Goal: Task Accomplishment & Management: Use online tool/utility

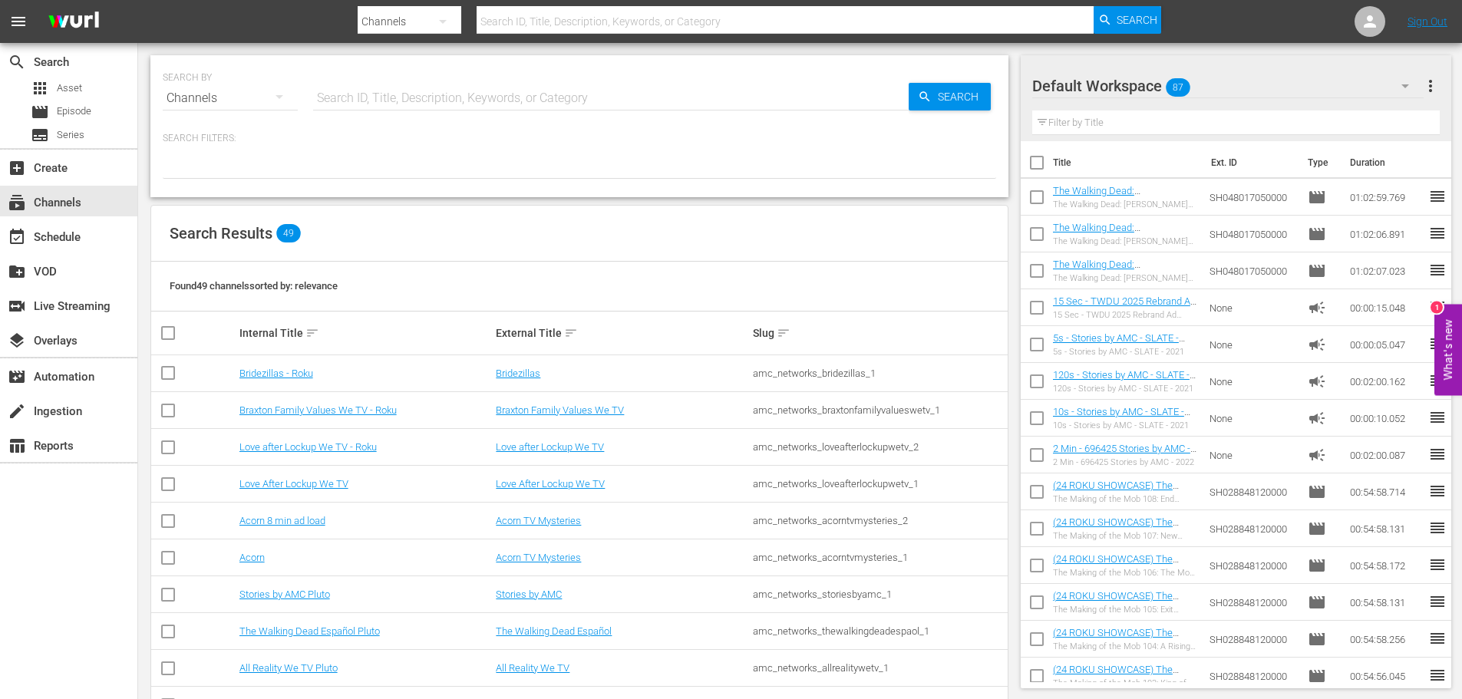
click at [359, 92] on input "text" at bounding box center [611, 98] width 596 height 37
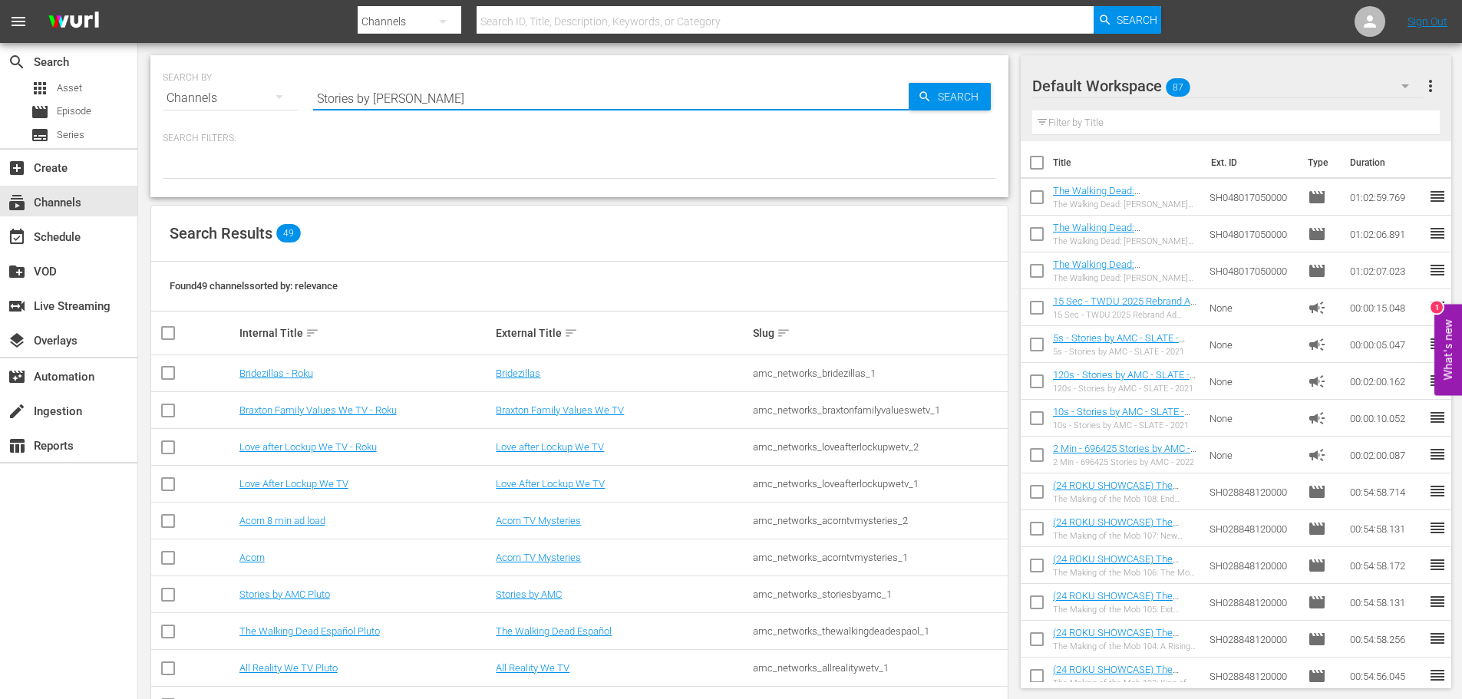
type input "Stories by AMC"
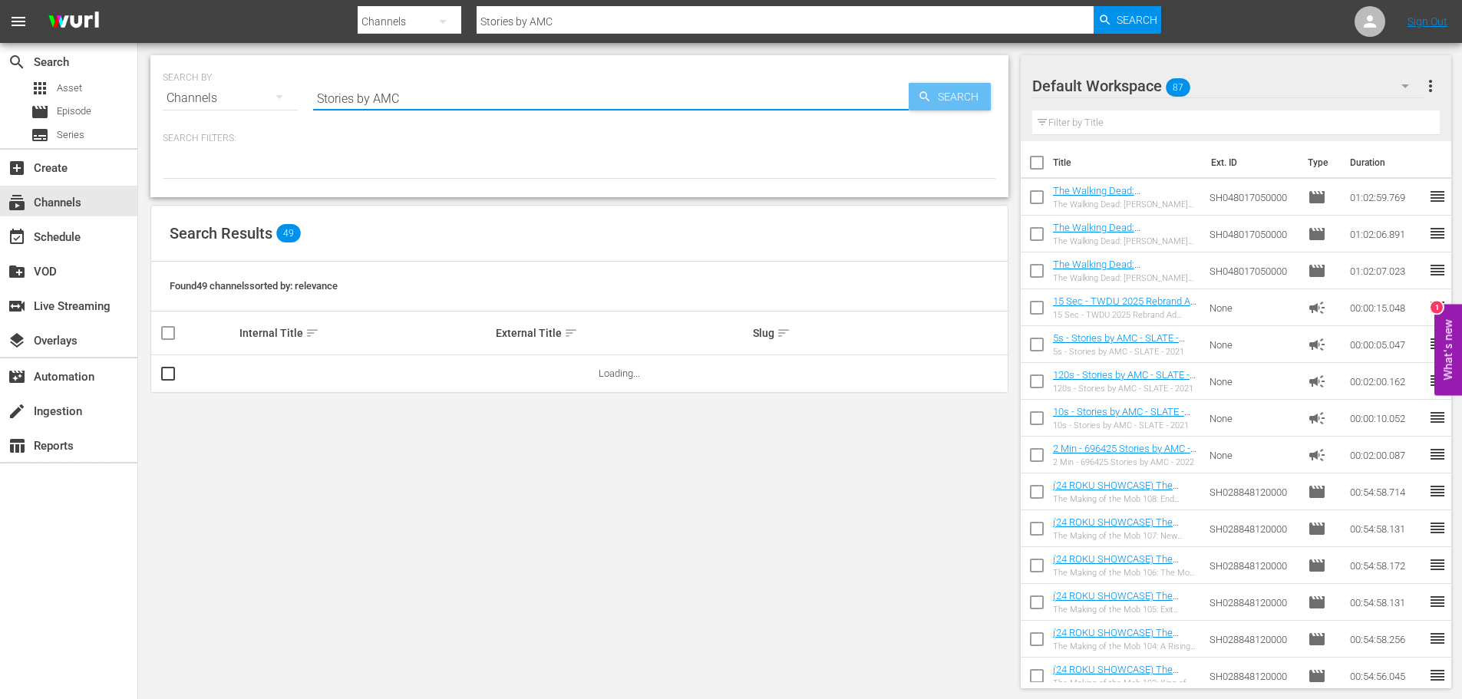
type input "Stories by AMC"
click at [929, 94] on icon "button" at bounding box center [925, 97] width 14 height 14
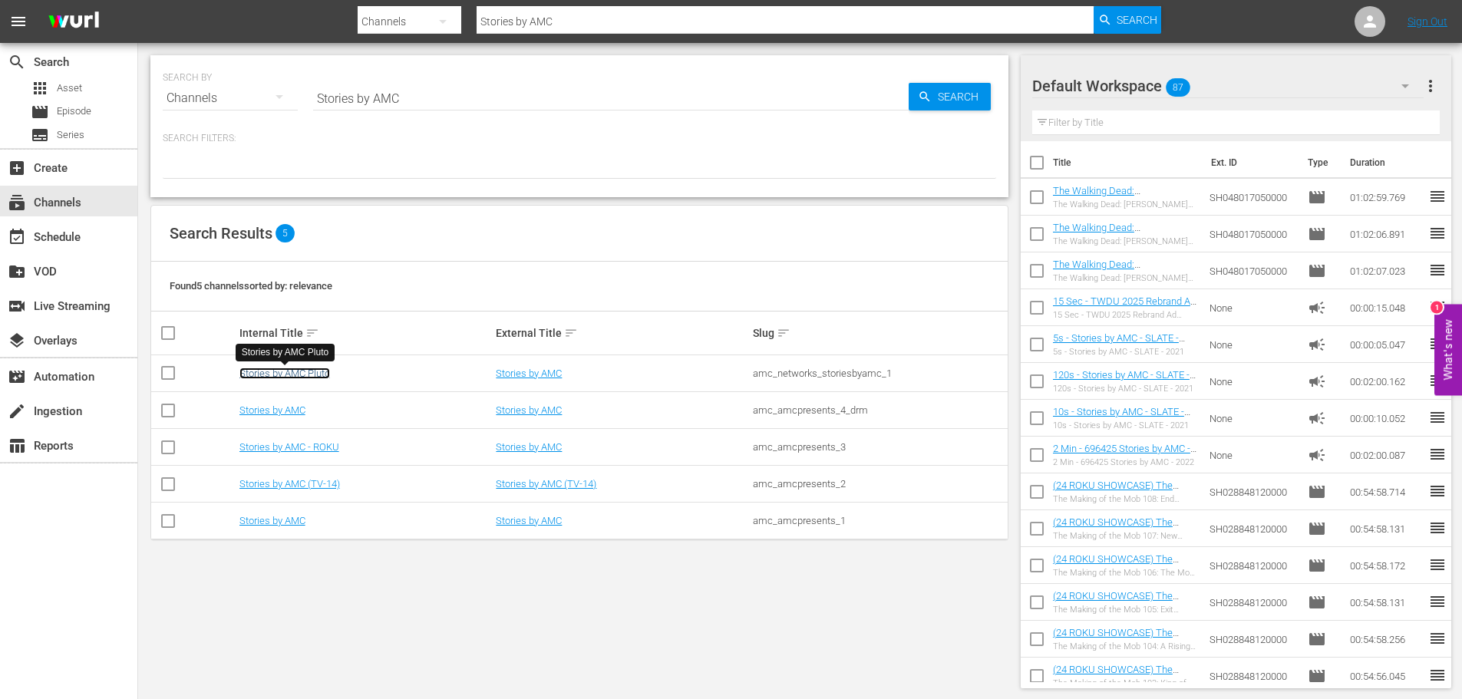
click at [259, 368] on link "Stories by AMC Pluto" at bounding box center [285, 374] width 91 height 12
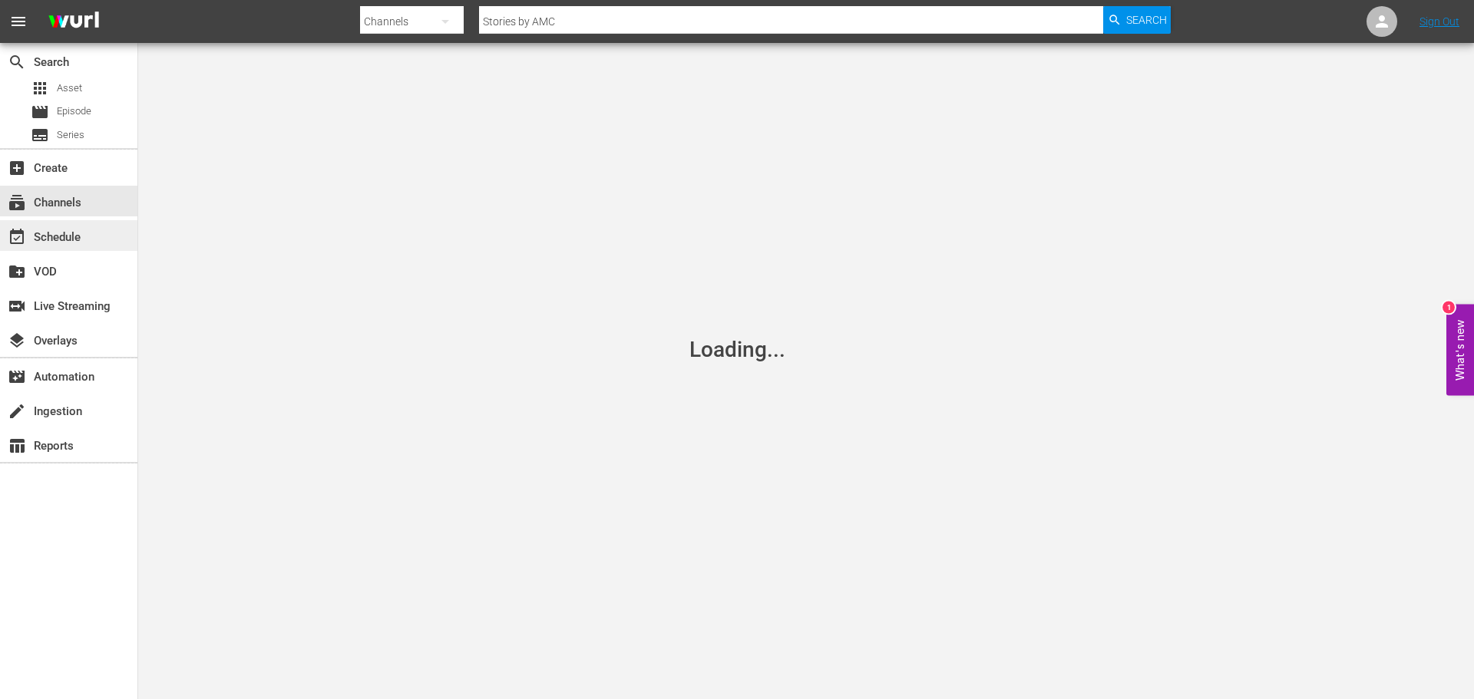
click at [71, 228] on div "event_available Schedule" at bounding box center [43, 235] width 86 height 14
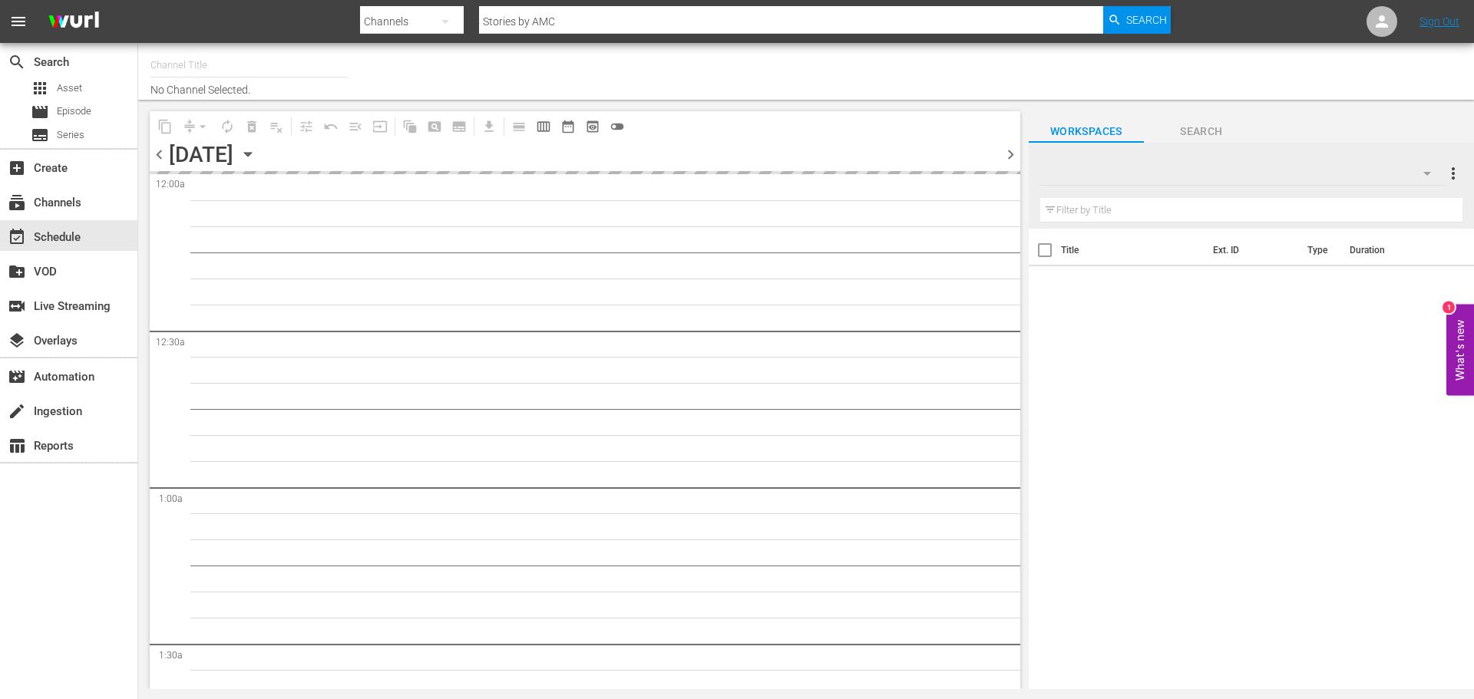
click at [251, 157] on icon "button" at bounding box center [247, 155] width 7 height 4
type input "Stories by AMC Pluto (1962)"
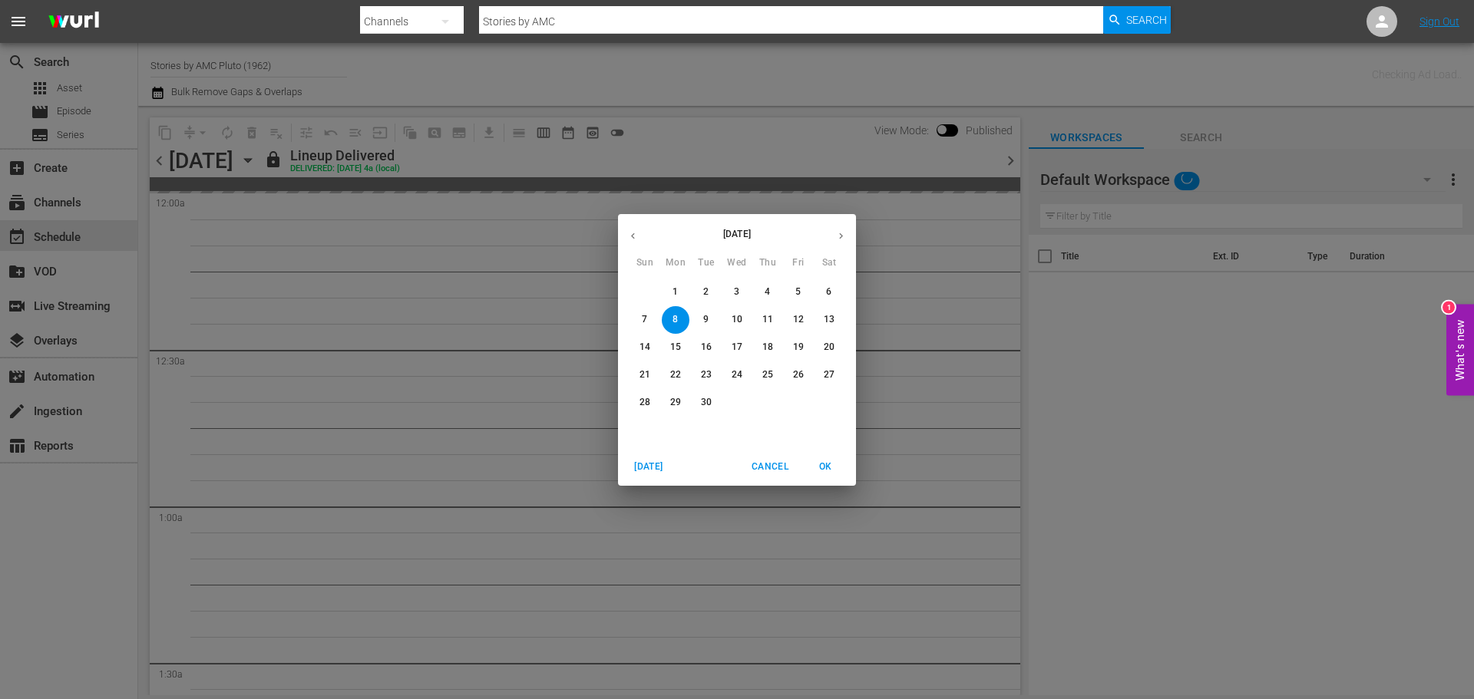
click at [649, 344] on p "14" at bounding box center [644, 347] width 11 height 13
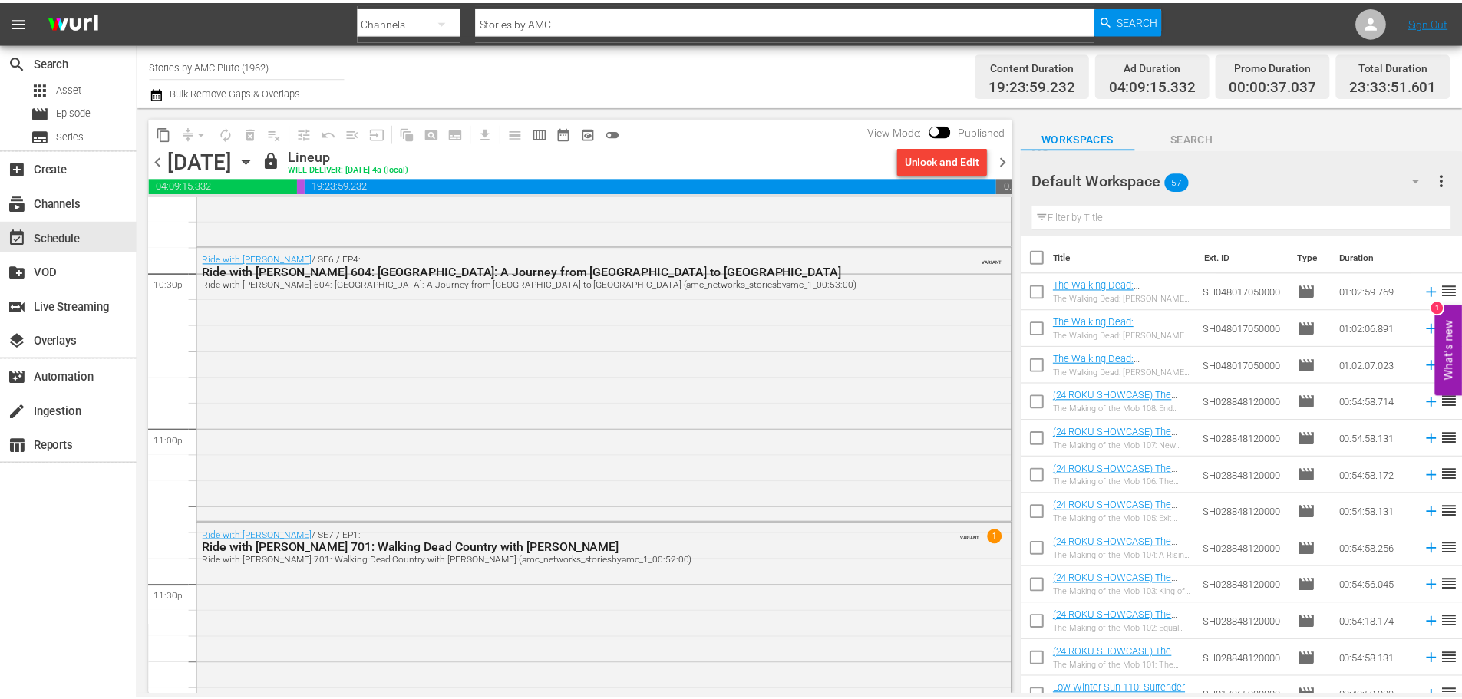
scroll to position [7069, 0]
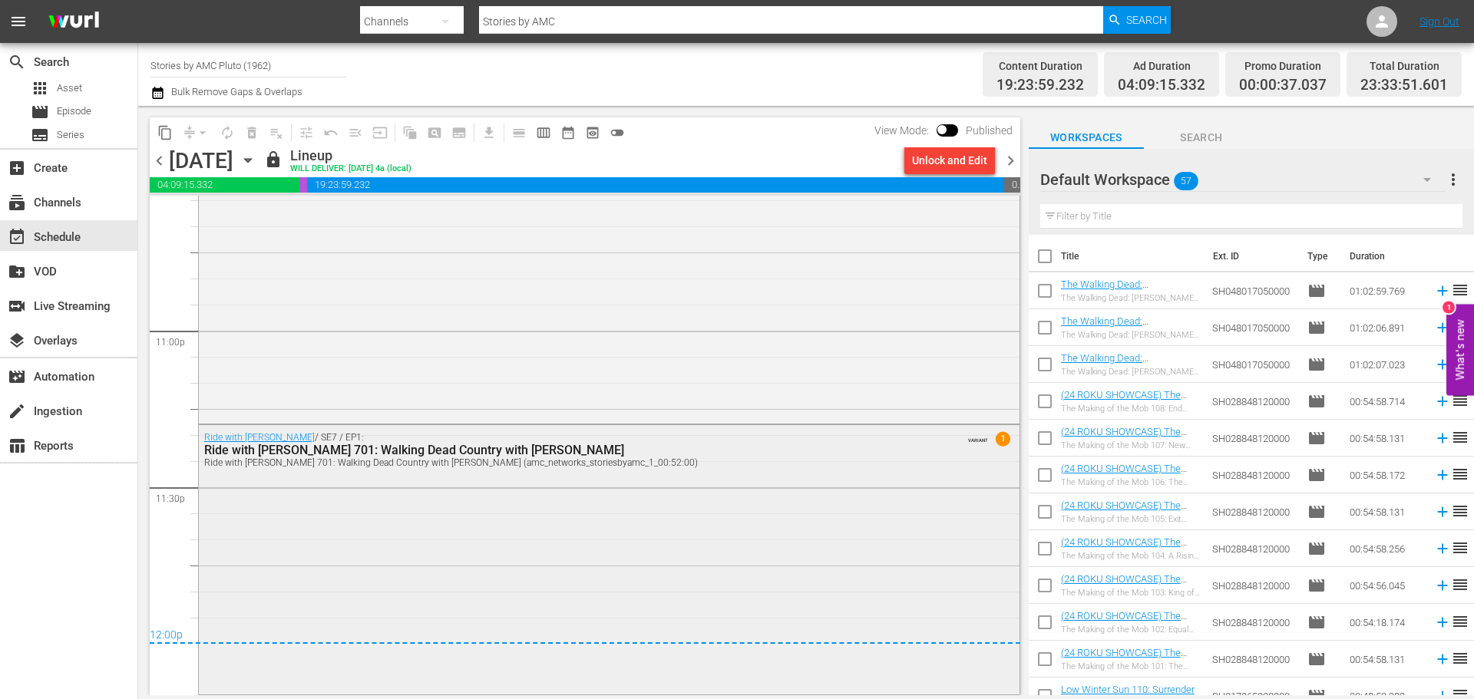
click at [537, 490] on div "Ride with [PERSON_NAME] / SE7 / EP1: Ride with [PERSON_NAME] 701: Walking Dead …" at bounding box center [609, 558] width 821 height 267
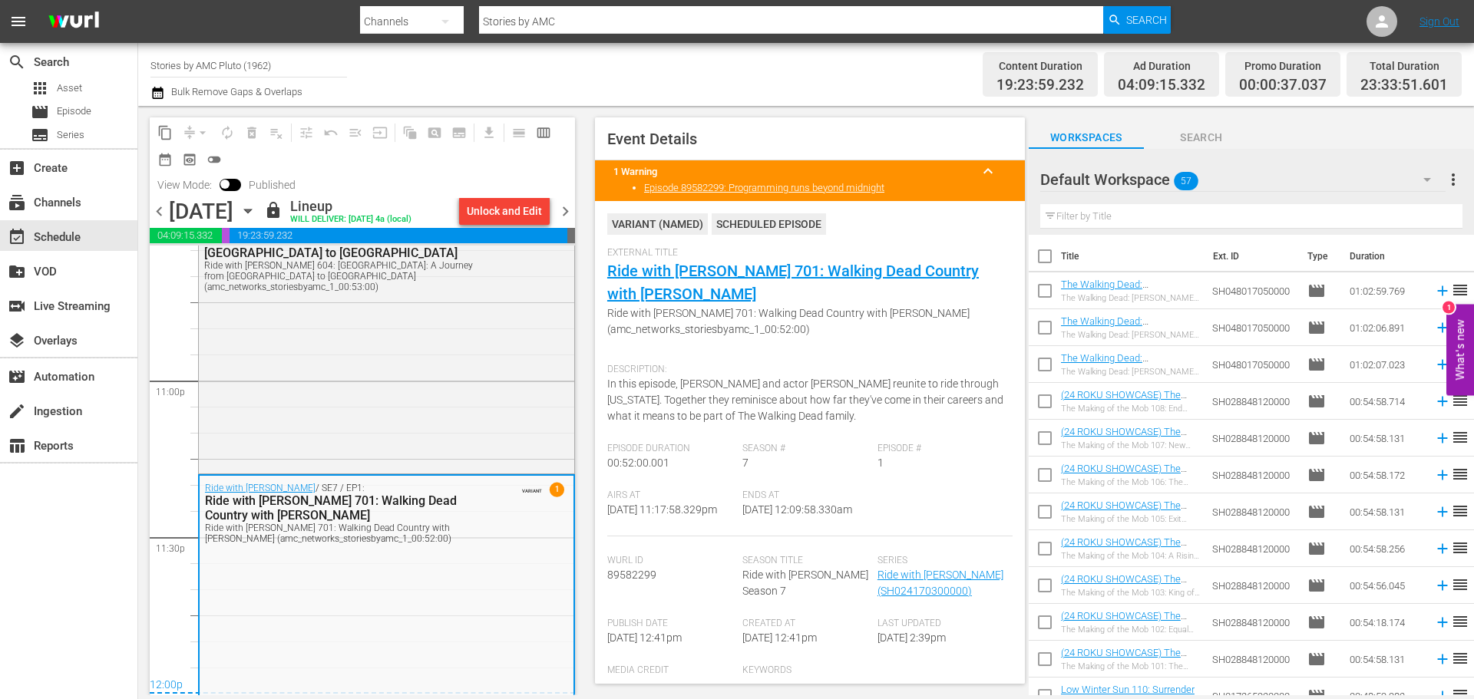
click at [216, 71] on input "Stories by AMC Pluto (1962)" at bounding box center [248, 65] width 197 height 37
click at [309, 64] on input "Stories by AMC Pluto (1962)" at bounding box center [248, 65] width 197 height 37
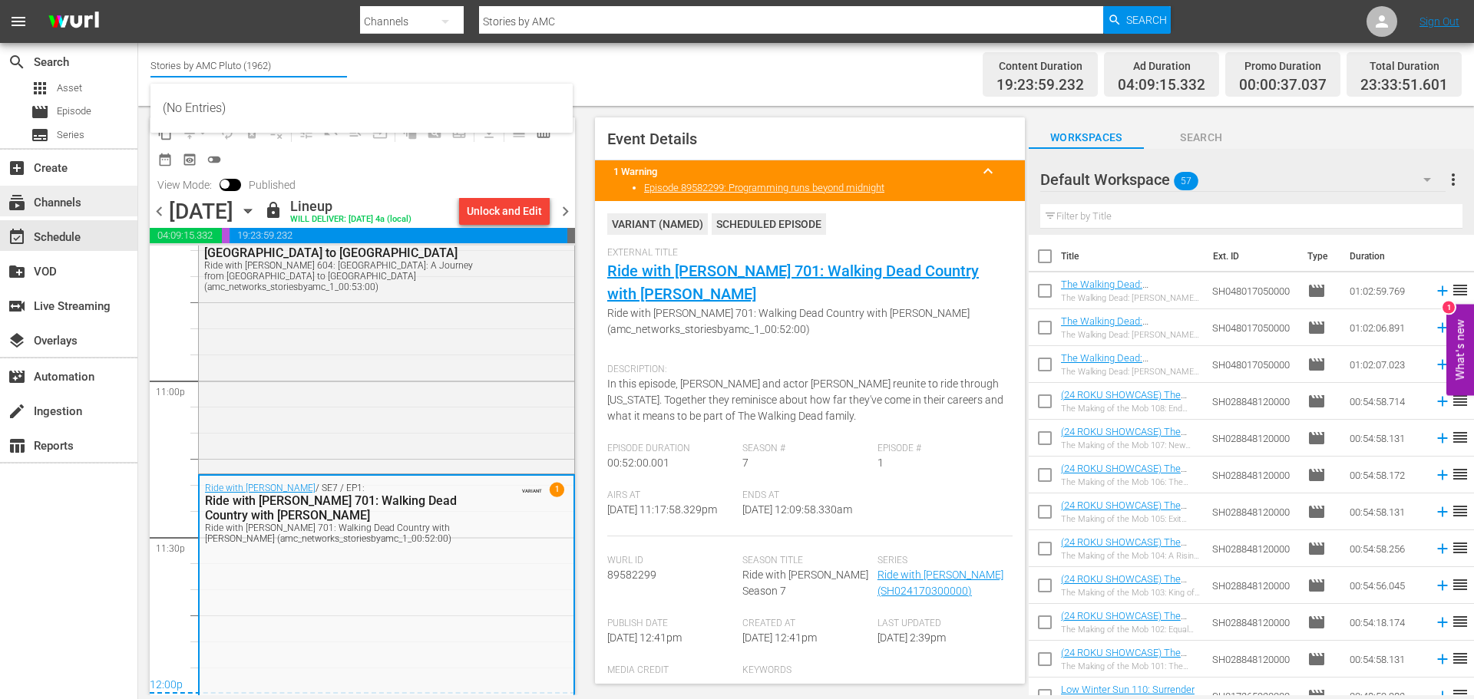
click at [107, 205] on div "subscriptions Channels" at bounding box center [68, 201] width 137 height 31
